Goal: Find specific page/section: Find specific page/section

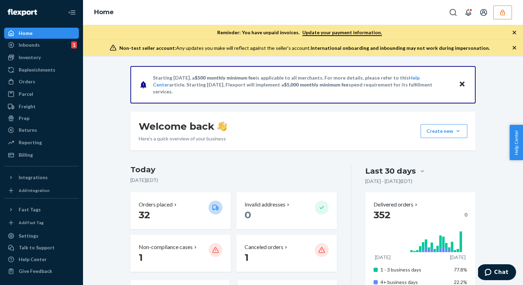
click at [500, 18] on button "button" at bounding box center [503, 13] width 19 height 14
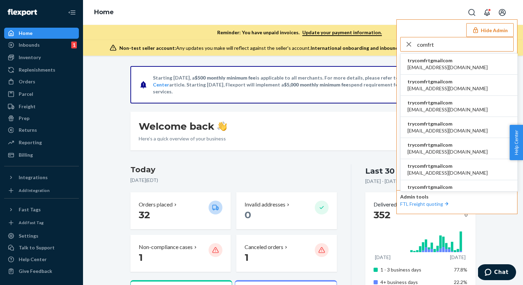
type input "comfrt"
click at [456, 65] on li "trycomfrtgmailcom [EMAIL_ADDRESS][DOMAIN_NAME]" at bounding box center [459, 64] width 117 height 21
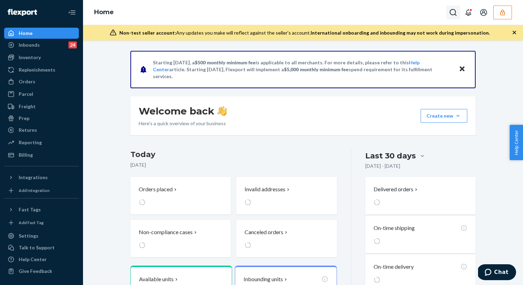
click at [454, 12] on icon "Open Search Box" at bounding box center [453, 12] width 8 height 8
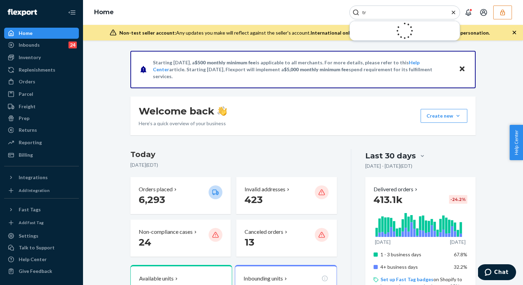
type input "t"
type input "q"
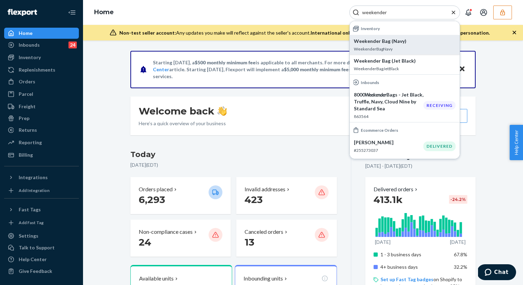
type input "weekender"
click at [393, 43] on p "Weekender Bag (Navy)" at bounding box center [405, 41] width 102 height 7
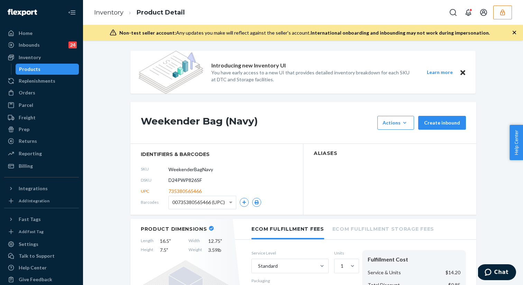
click at [188, 180] on span "D24PWP826SF" at bounding box center [186, 180] width 34 height 7
copy span "D24PWP826SF"
click at [455, 10] on icon "Open Search Box" at bounding box center [453, 12] width 7 height 7
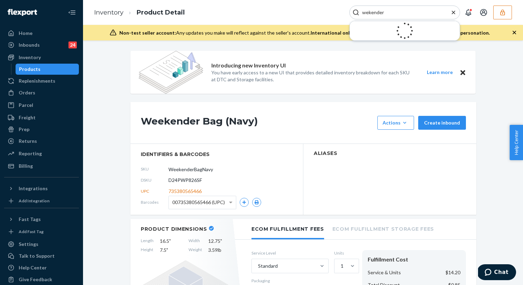
click at [367, 14] on input "wekender" at bounding box center [402, 12] width 85 height 7
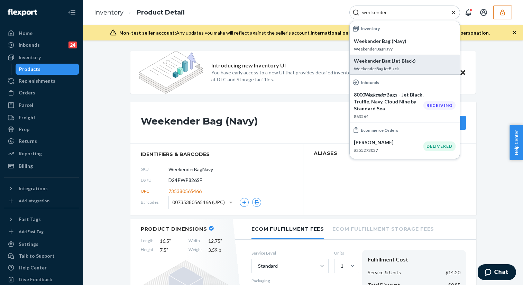
type input "weekender"
click at [387, 62] on p "Weekender Bag (Jet Black)" at bounding box center [405, 60] width 102 height 7
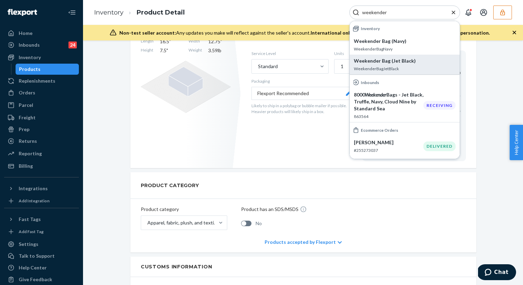
scroll to position [189, 0]
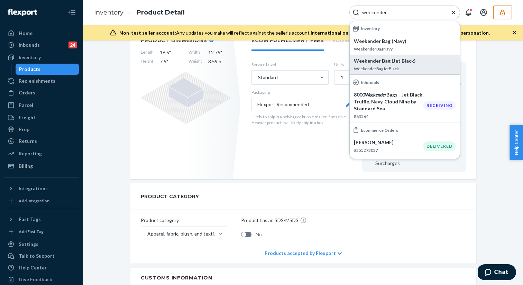
click at [456, 12] on icon "Close Search" at bounding box center [453, 12] width 7 height 7
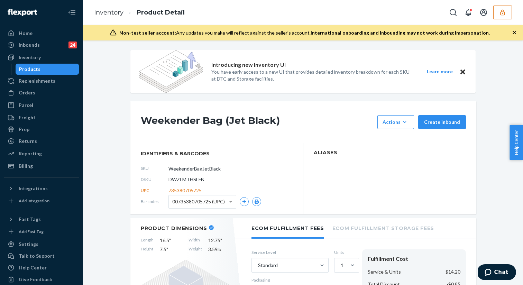
scroll to position [0, 0]
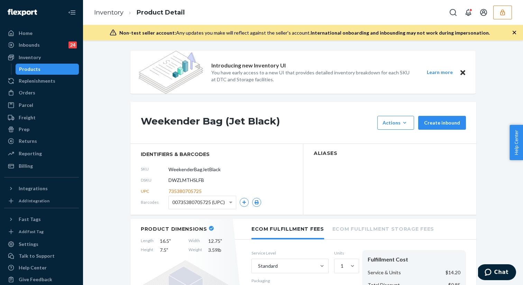
click at [197, 178] on span "DWZLMTHSLFB" at bounding box center [187, 180] width 36 height 7
copy span "DWZLMTHSLFB"
click at [453, 10] on icon "Open Search Box" at bounding box center [453, 12] width 8 height 8
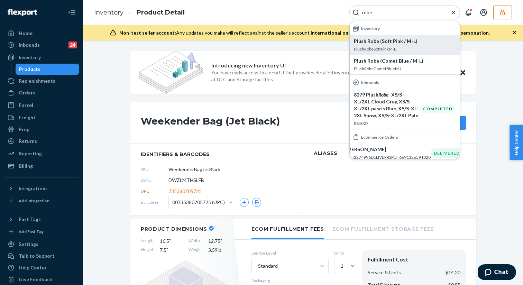
click at [414, 45] on div "Plush Robe (Soft Pink / M-L) PlushRobeSoftPinkM-L" at bounding box center [405, 45] width 102 height 14
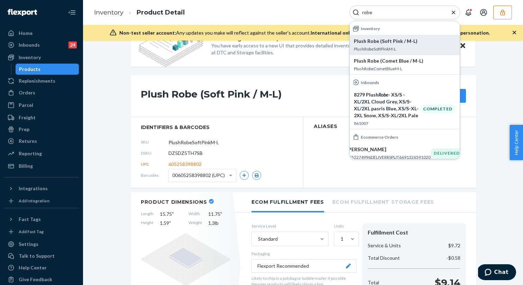
scroll to position [32, 0]
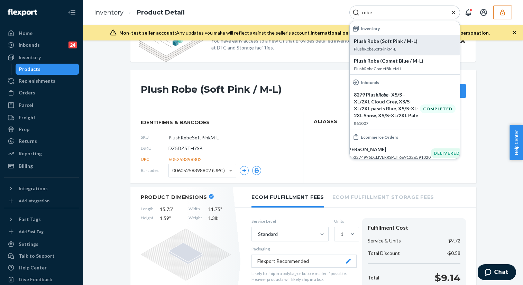
click at [198, 149] on span "DZ5DZ5TH7SB" at bounding box center [186, 148] width 34 height 7
copy span "DZ5DZ5TH7SB"
click at [389, 13] on input "robe" at bounding box center [402, 12] width 85 height 7
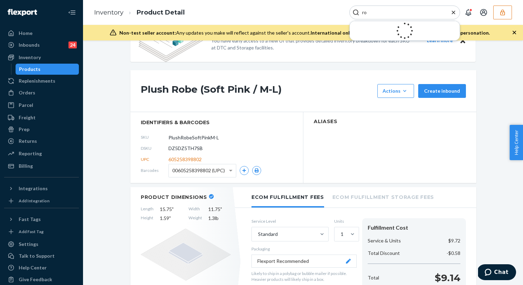
type input "r"
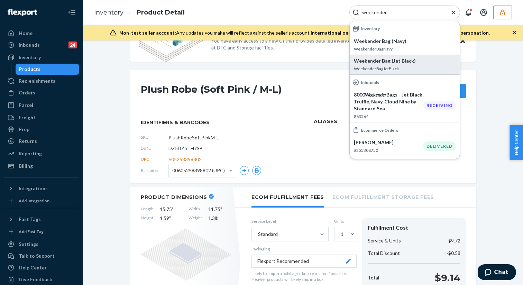
type input "weekender"
click at [378, 61] on p "Weekender Bag (Jet Black)" at bounding box center [405, 60] width 102 height 7
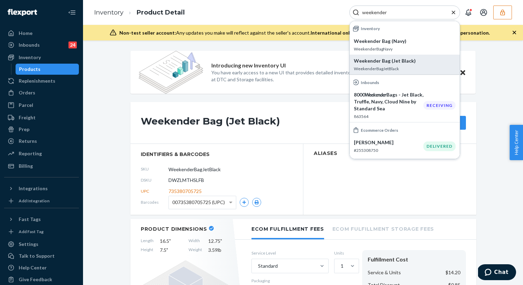
click at [196, 176] on div "DSKU DWZLMTHSLFB" at bounding box center [217, 180] width 152 height 11
click at [194, 178] on span "DWZLMTHSLFB" at bounding box center [187, 180] width 36 height 7
copy span "DWZLMTHSLFB"
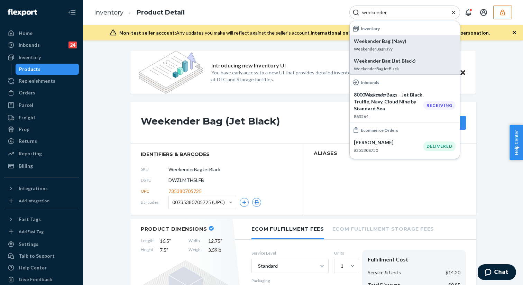
click at [388, 42] on p "Weekender Bag (Navy)" at bounding box center [405, 41] width 102 height 7
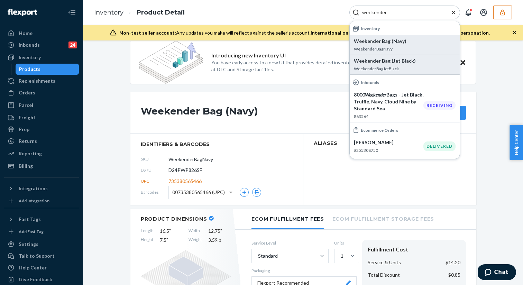
click at [186, 171] on span "D24PWP826SF" at bounding box center [186, 170] width 34 height 7
copy span "D24PWP826SF"
